Goal: Task Accomplishment & Management: Use online tool/utility

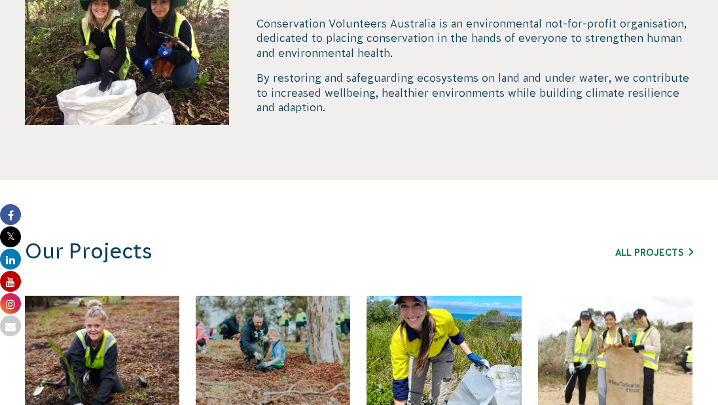
scroll to position [683, 0]
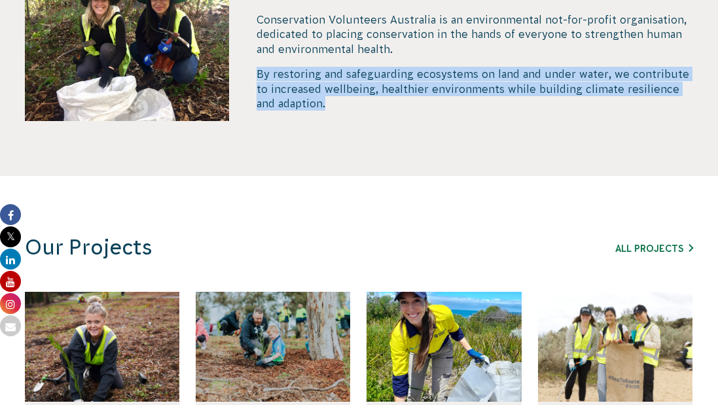
drag, startPoint x: 304, startPoint y: 147, endPoint x: 315, endPoint y: 61, distance: 86.4
click at [315, 61] on div "Take Action for Nature Conservation Volunteers Australia is an environmental no…" at bounding box center [475, 72] width 436 height 208
click at [313, 62] on div "Conservation Volunteers Australia is an environmental not-for-profit organisati…" at bounding box center [475, 61] width 436 height 98
drag, startPoint x: 317, startPoint y: 132, endPoint x: 287, endPoint y: 46, distance: 91.7
click at [288, 44] on div "Take Action for Nature Conservation Volunteers Australia is an environmental no…" at bounding box center [475, 72] width 436 height 208
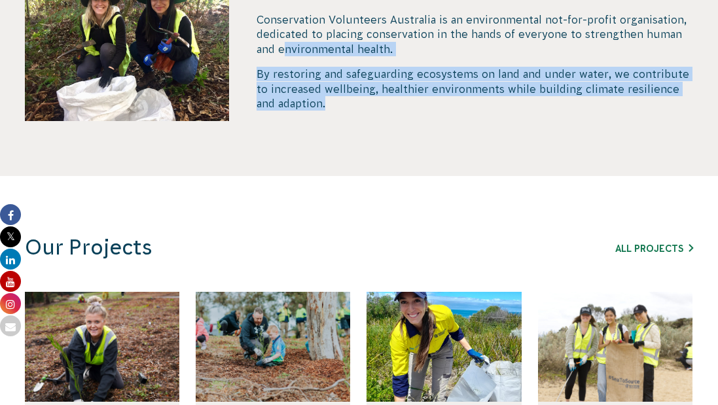
click at [287, 46] on p "Conservation Volunteers Australia is an environmental not-for-profit organisati…" at bounding box center [475, 34] width 436 height 44
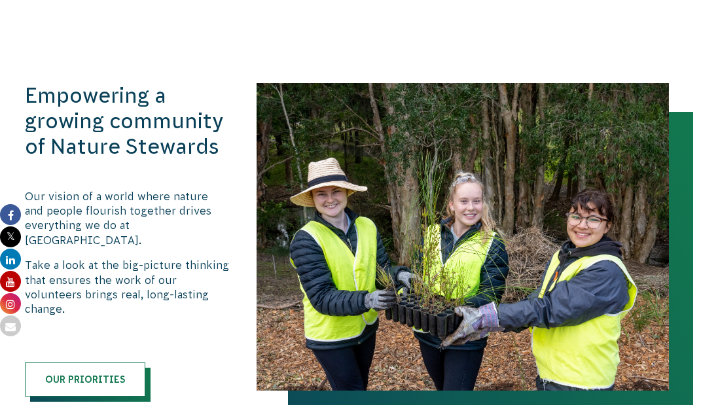
scroll to position [1390, 0]
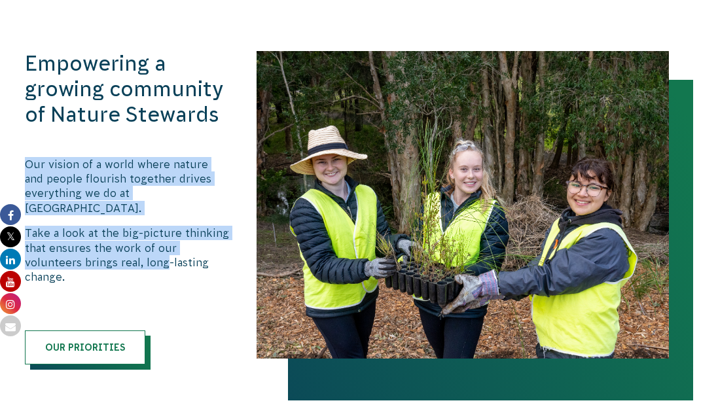
drag, startPoint x: 167, startPoint y: 232, endPoint x: 162, endPoint y: 114, distance: 118.5
click at [168, 117] on div "Empowering a growing community of Nature Stewards Our vision of a world where n…" at bounding box center [127, 207] width 204 height 313
click at [162, 114] on h3 "Empowering a growing community of Nature Stewards" at bounding box center [127, 89] width 204 height 77
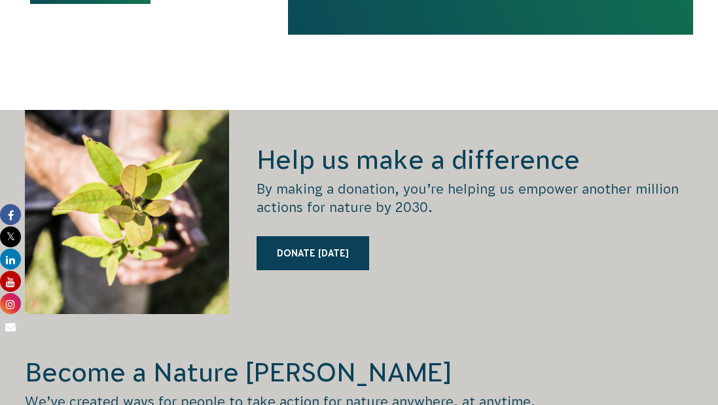
scroll to position [1899, 0]
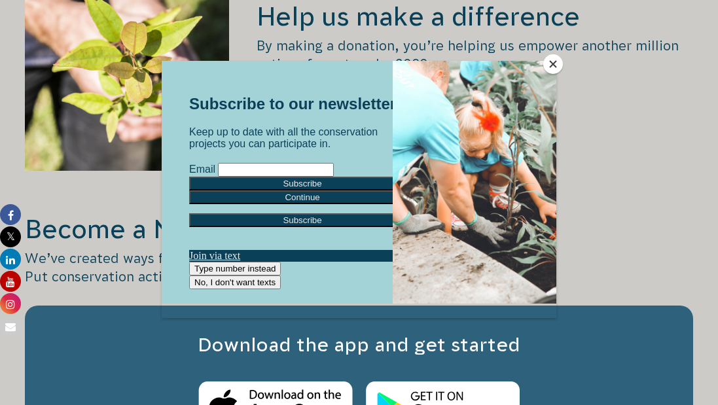
click at [548, 62] on button "Close" at bounding box center [553, 64] width 20 height 20
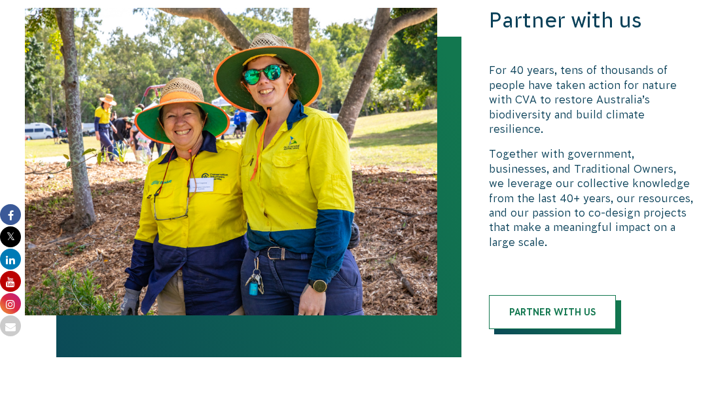
scroll to position [2740, 0]
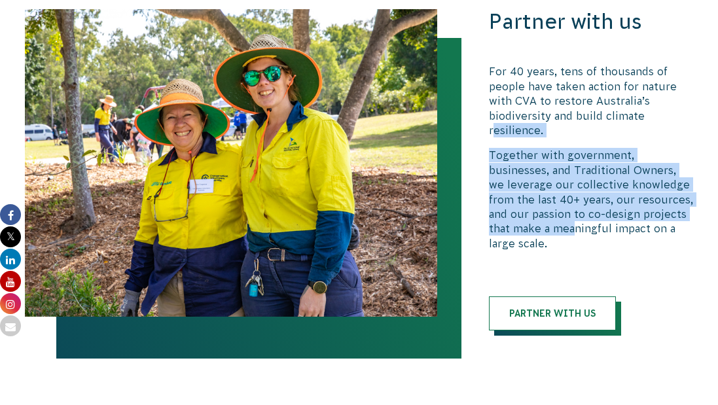
drag, startPoint x: 548, startPoint y: 212, endPoint x: 491, endPoint y: 103, distance: 122.9
click at [491, 103] on div "For 40 years, tens of thousands of people have taken action for nature with CVA…" at bounding box center [591, 157] width 204 height 186
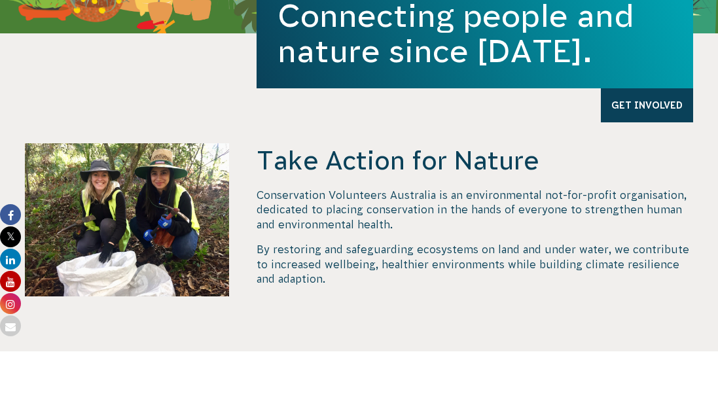
scroll to position [575, 0]
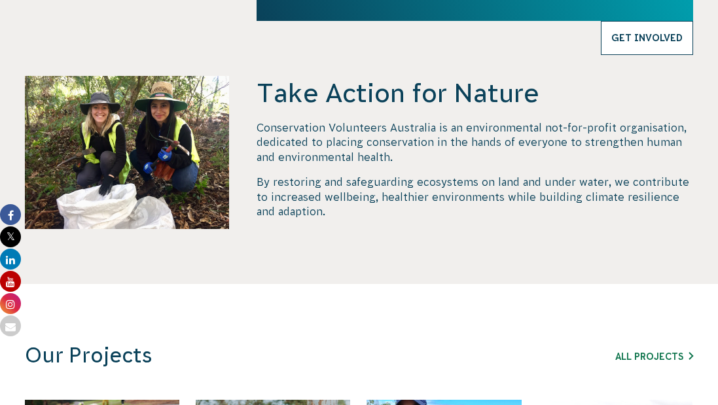
click at [658, 40] on link "Get Involved" at bounding box center [647, 38] width 92 height 34
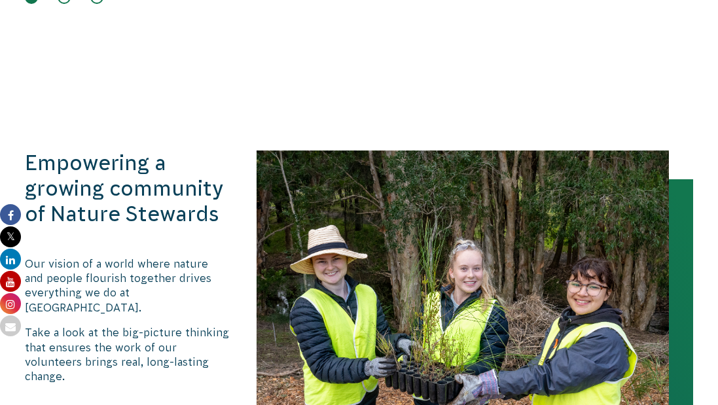
scroll to position [1393, 0]
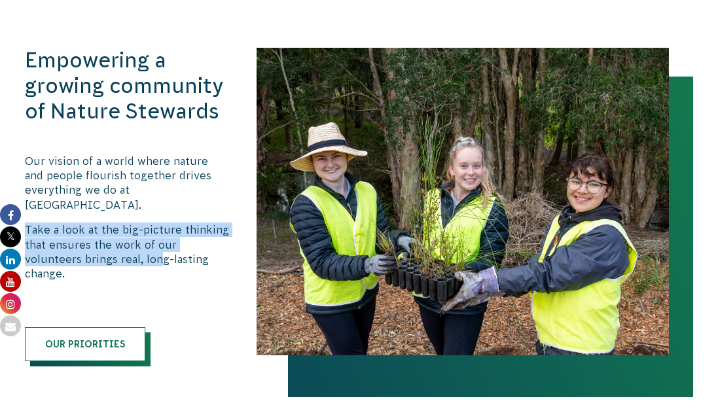
drag, startPoint x: 162, startPoint y: 234, endPoint x: 118, endPoint y: 186, distance: 64.4
click at [118, 186] on div "Our vision of a world where nature and people flourish together drives everythi…" at bounding box center [127, 218] width 204 height 128
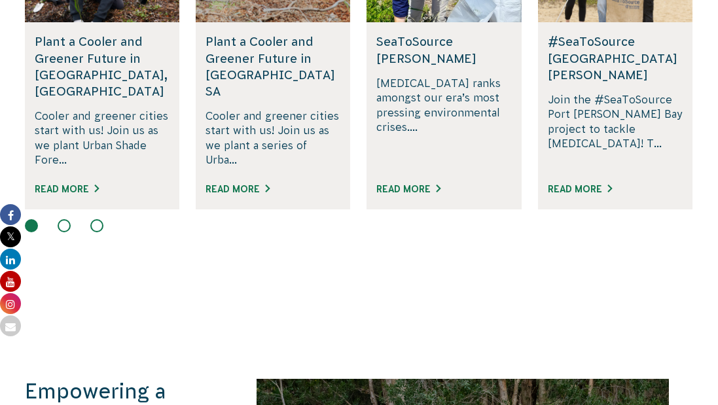
scroll to position [892, 0]
